Goal: Task Accomplishment & Management: Manage account settings

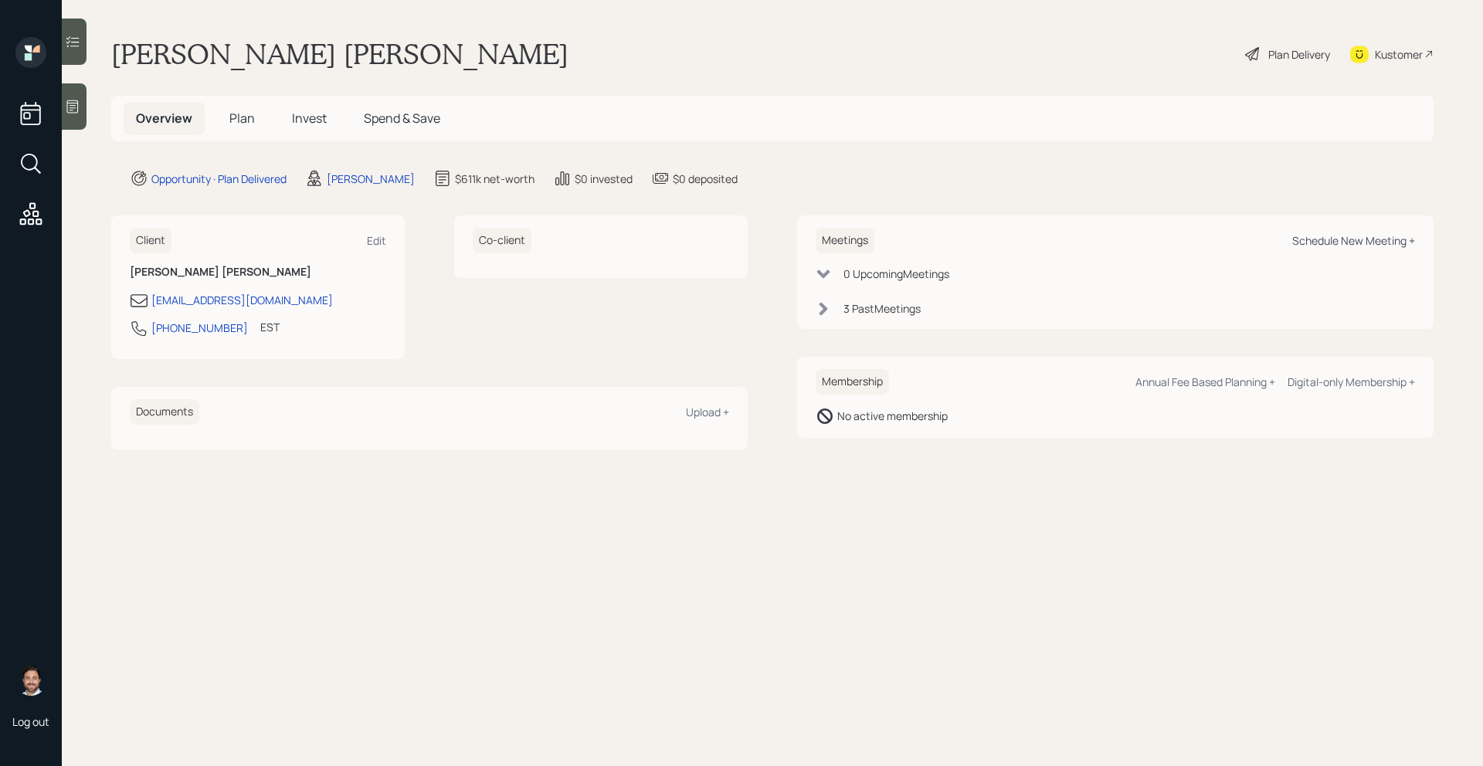
click at [1297, 239] on div "Schedule New Meeting +" at bounding box center [1353, 240] width 123 height 15
select select "bffa7908-1b2a-4c79-9bb6-f0ec9aed22d3"
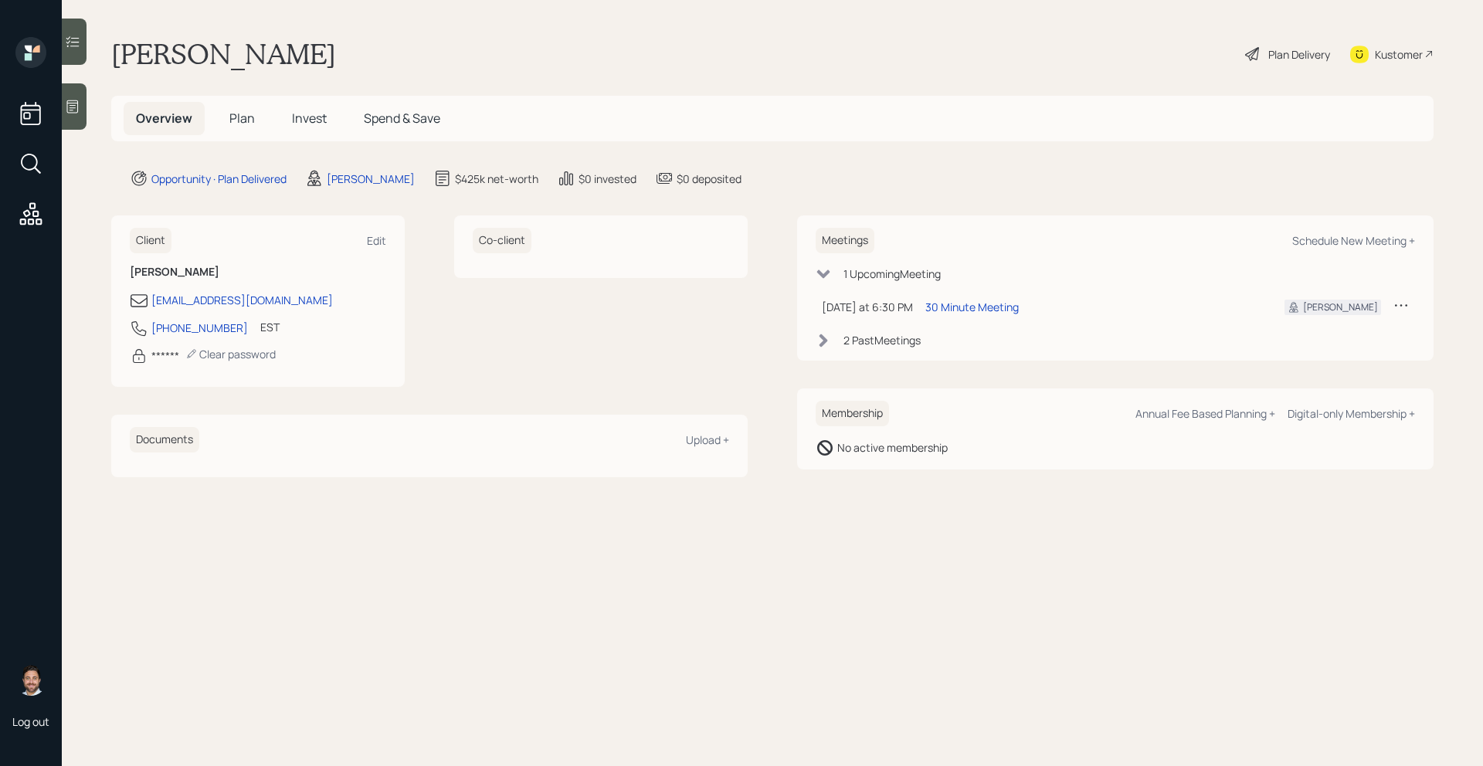
click at [242, 115] on span "Plan" at bounding box center [241, 118] width 25 height 17
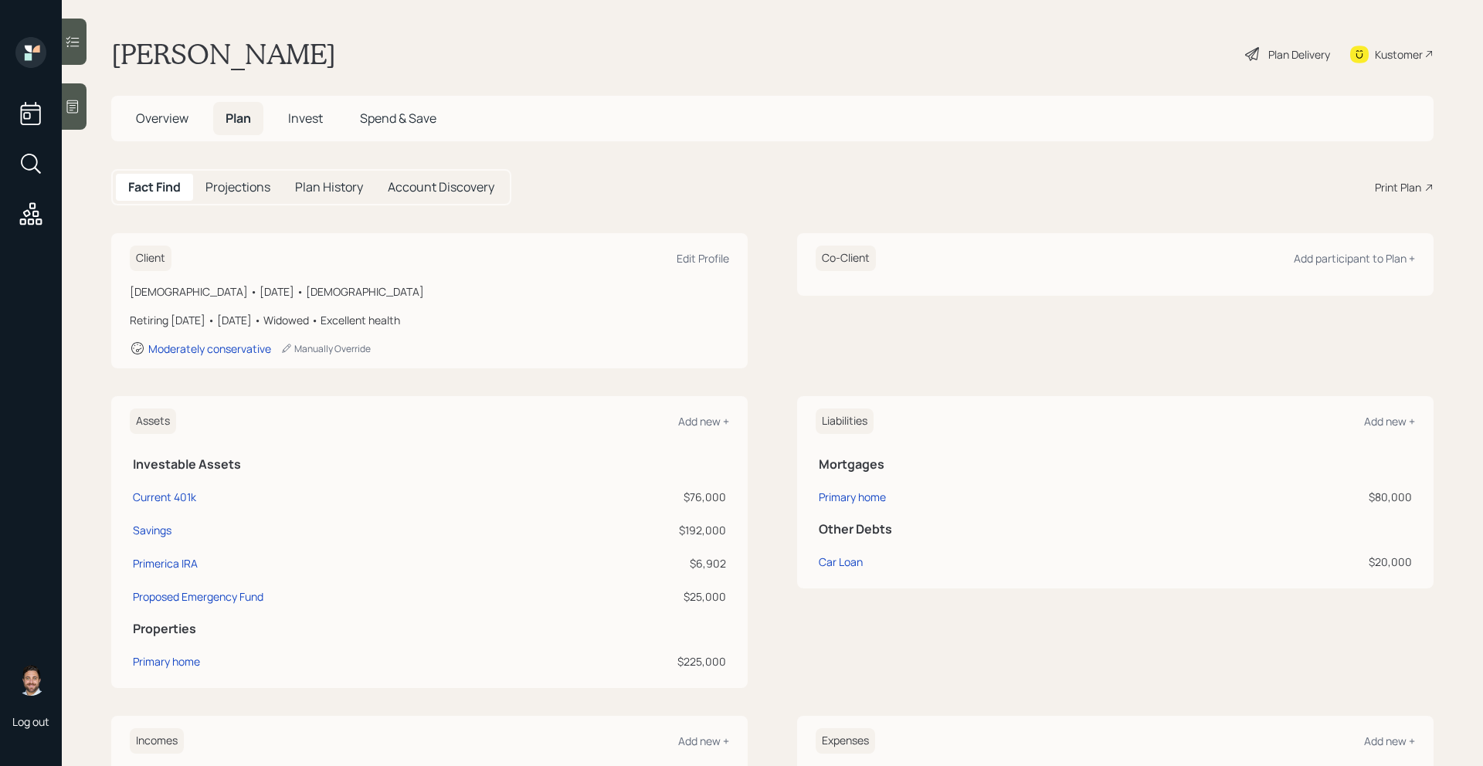
click at [306, 122] on span "Invest" at bounding box center [305, 118] width 35 height 17
